Goal: Task Accomplishment & Management: Manage account settings

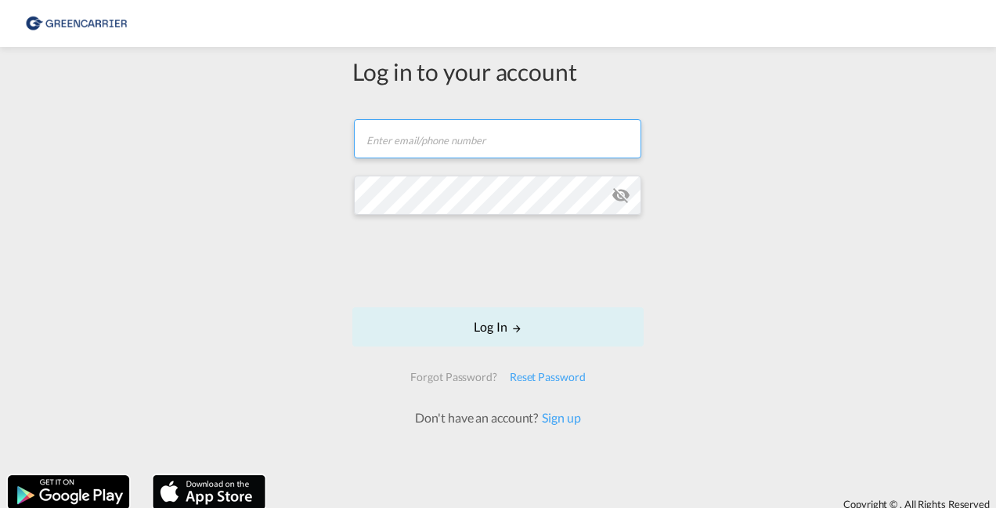
click at [420, 146] on input "text" at bounding box center [497, 138] width 287 height 39
type input "[PERSON_NAME][EMAIL_ADDRESS][PERSON_NAME][DOMAIN_NAME]"
click at [612, 199] on md-icon "icon-eye-off" at bounding box center [621, 195] width 19 height 19
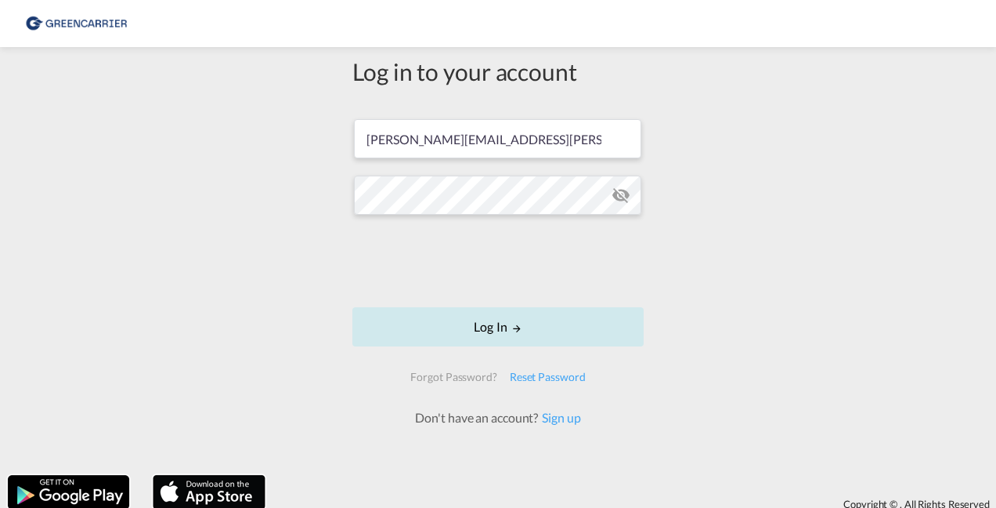
click at [519, 335] on button "Log In" at bounding box center [497, 326] width 291 height 39
